Goal: Information Seeking & Learning: Learn about a topic

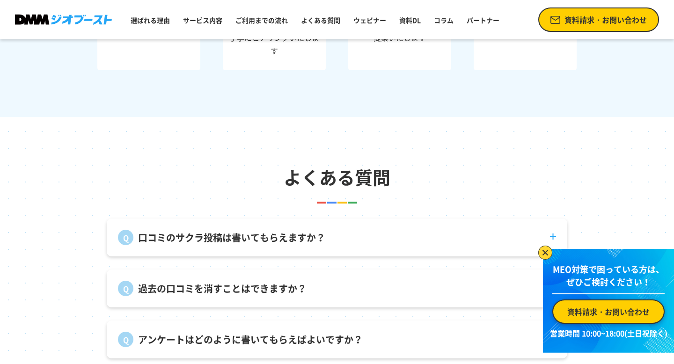
scroll to position [3138, 0]
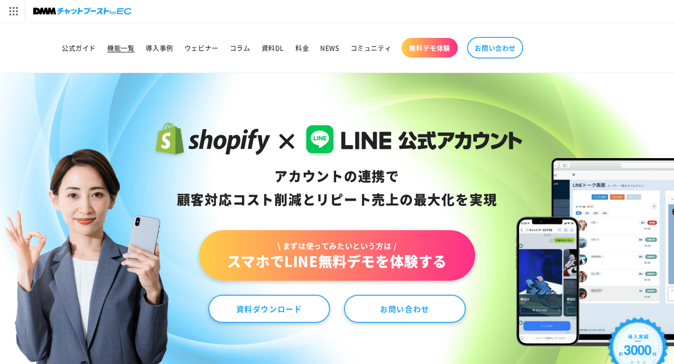
click at [131, 46] on span "機能一覧" at bounding box center [120, 48] width 27 height 8
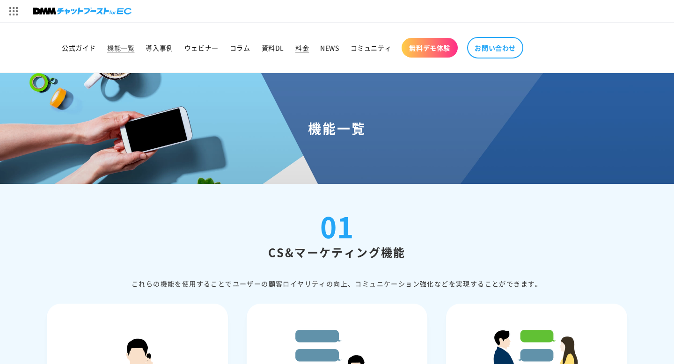
click at [297, 48] on span "料金" at bounding box center [302, 48] width 14 height 8
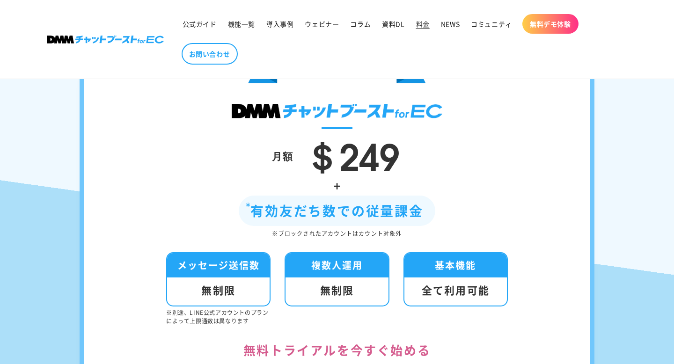
scroll to position [219, 0]
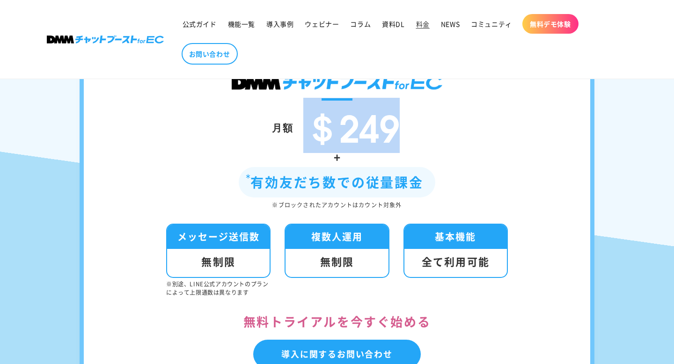
drag, startPoint x: 404, startPoint y: 143, endPoint x: 316, endPoint y: 140, distance: 88.1
click at [316, 140] on div "月額 ＄249" at bounding box center [337, 127] width 450 height 39
copy span "＄249"
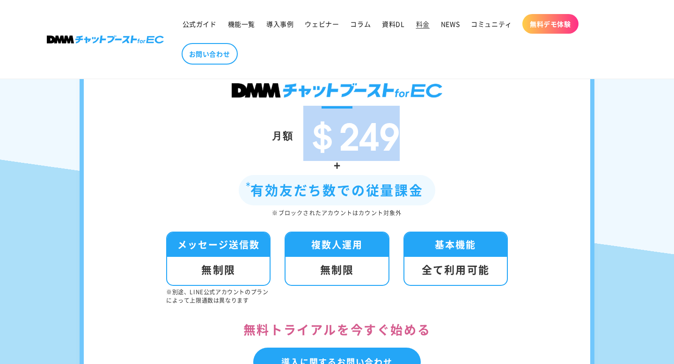
scroll to position [181, 0]
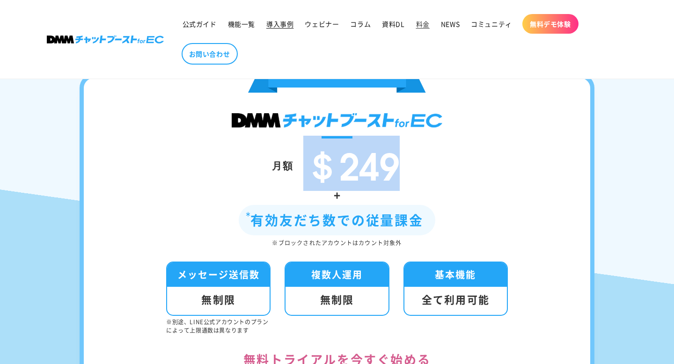
click at [275, 24] on span "導入事例" at bounding box center [279, 24] width 27 height 8
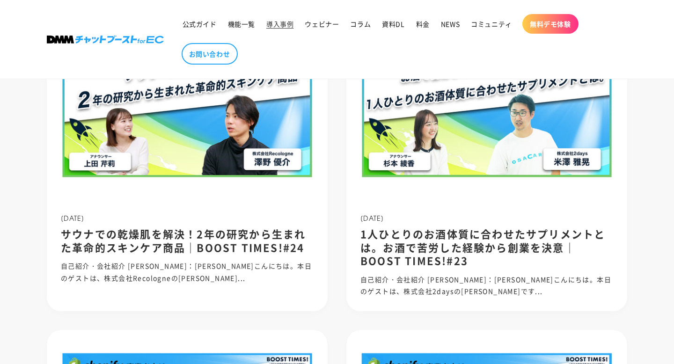
scroll to position [237, 0]
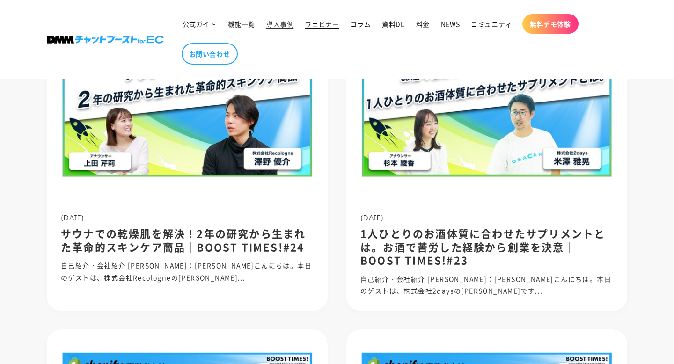
click at [318, 25] on span "ウェビナー" at bounding box center [322, 24] width 34 height 8
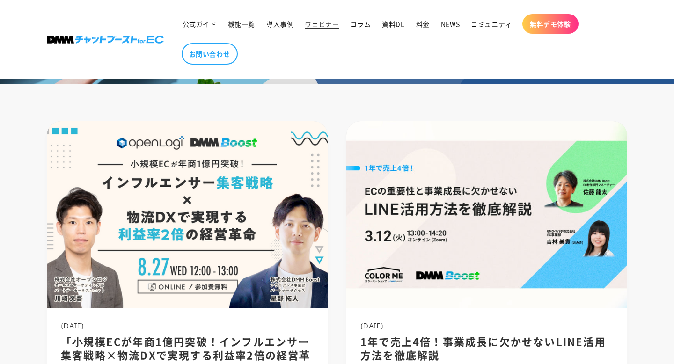
scroll to position [130, 0]
click at [363, 23] on span "コラム" at bounding box center [360, 24] width 21 height 8
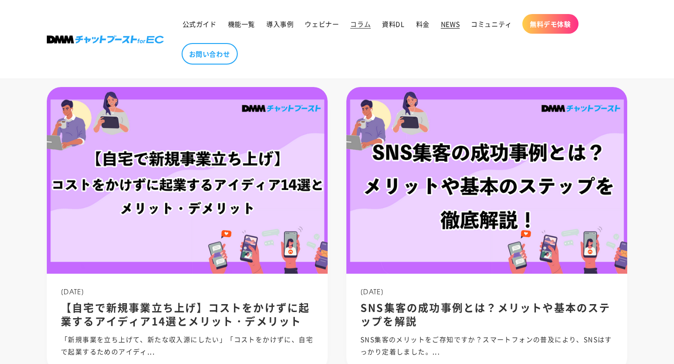
scroll to position [167, 0]
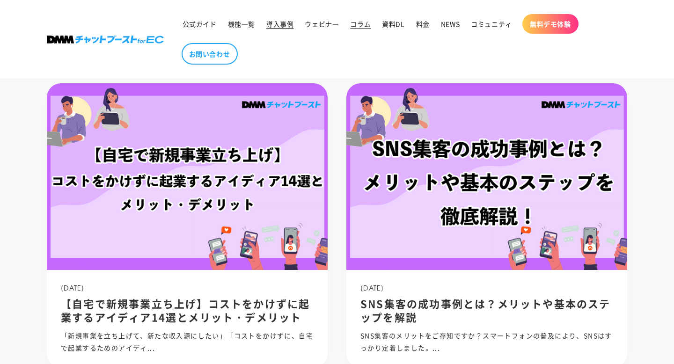
click at [280, 25] on span "導入事例" at bounding box center [279, 24] width 27 height 8
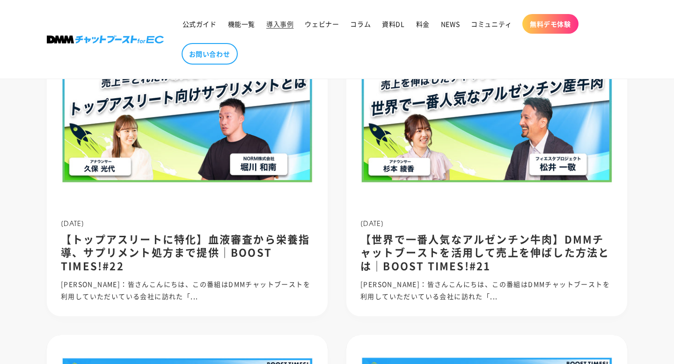
scroll to position [562, 0]
